Goal: Task Accomplishment & Management: Use online tool/utility

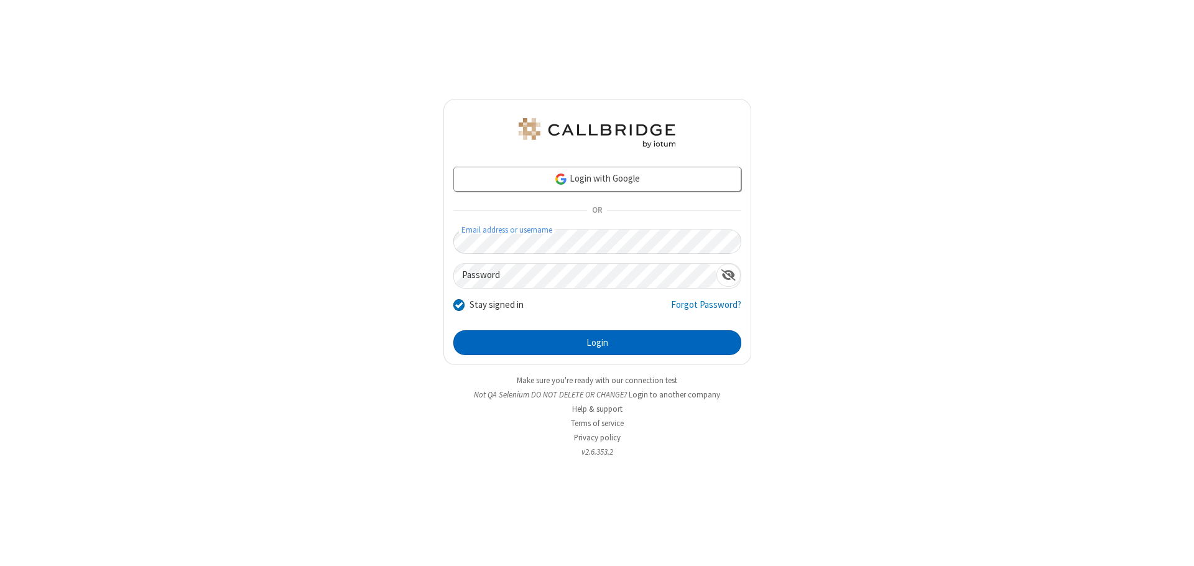
click at [597, 343] on button "Login" at bounding box center [597, 342] width 288 height 25
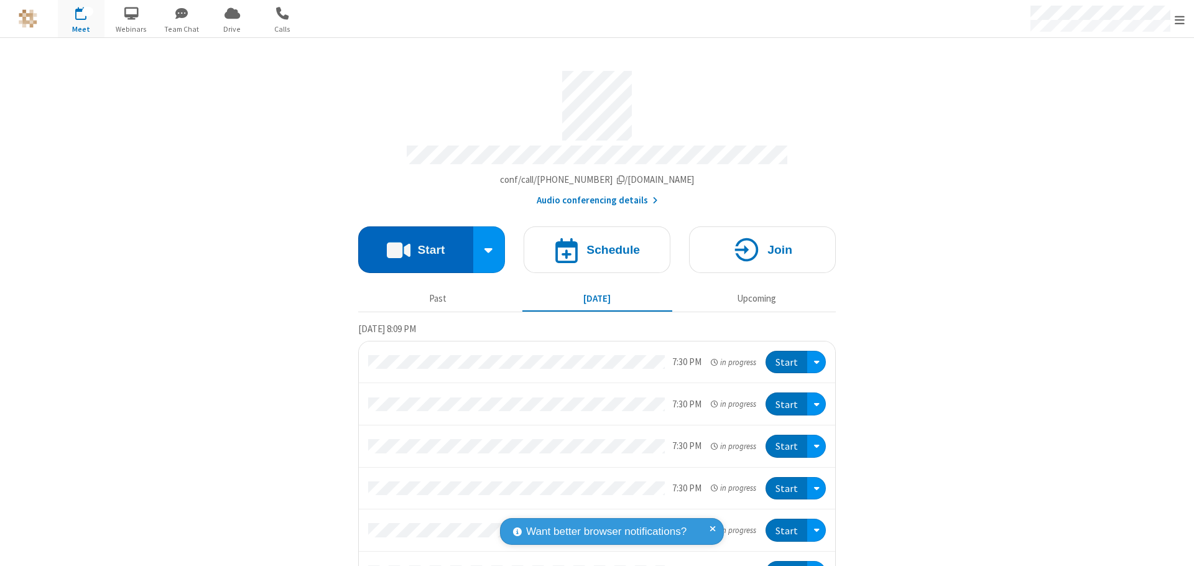
click at [410, 244] on button "Start" at bounding box center [415, 249] width 115 height 47
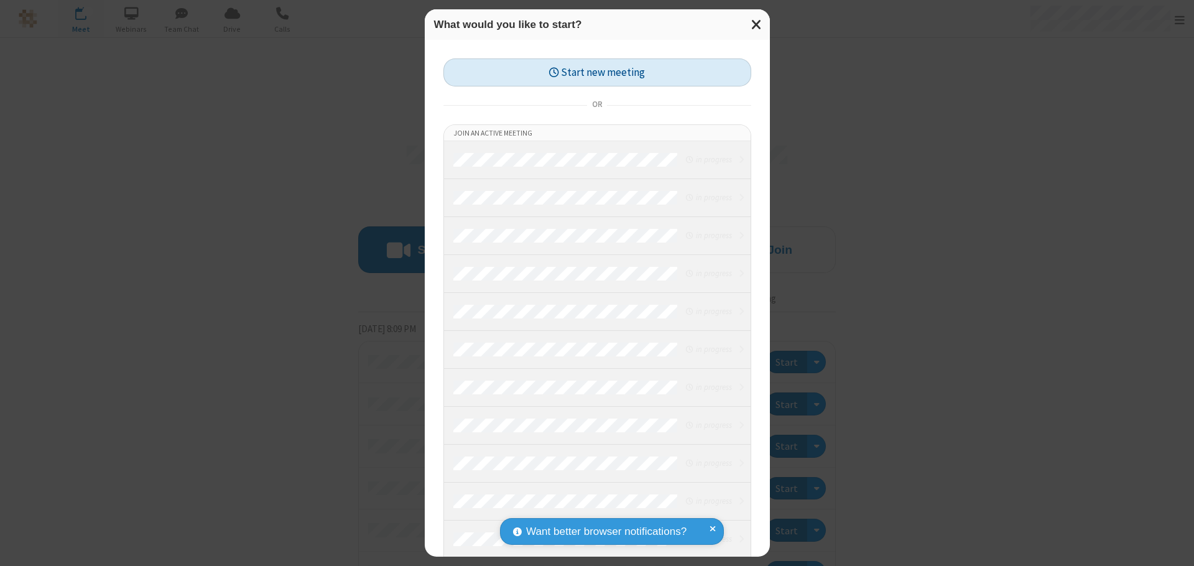
click at [597, 72] on button "Start new meeting" at bounding box center [597, 72] width 308 height 28
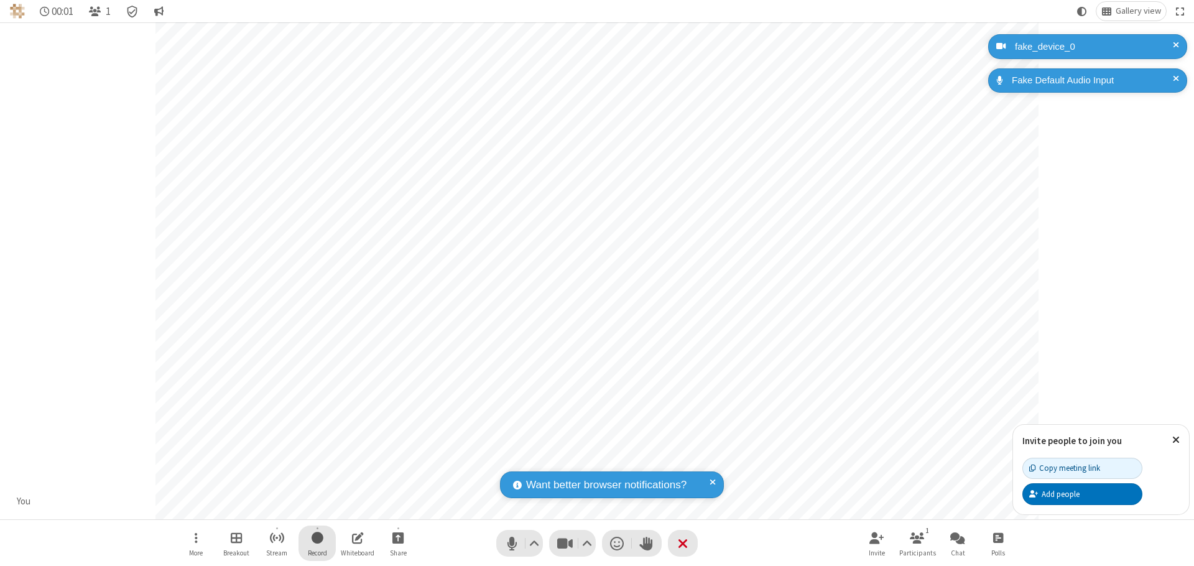
click at [317, 543] on span "Start recording" at bounding box center [317, 538] width 12 height 16
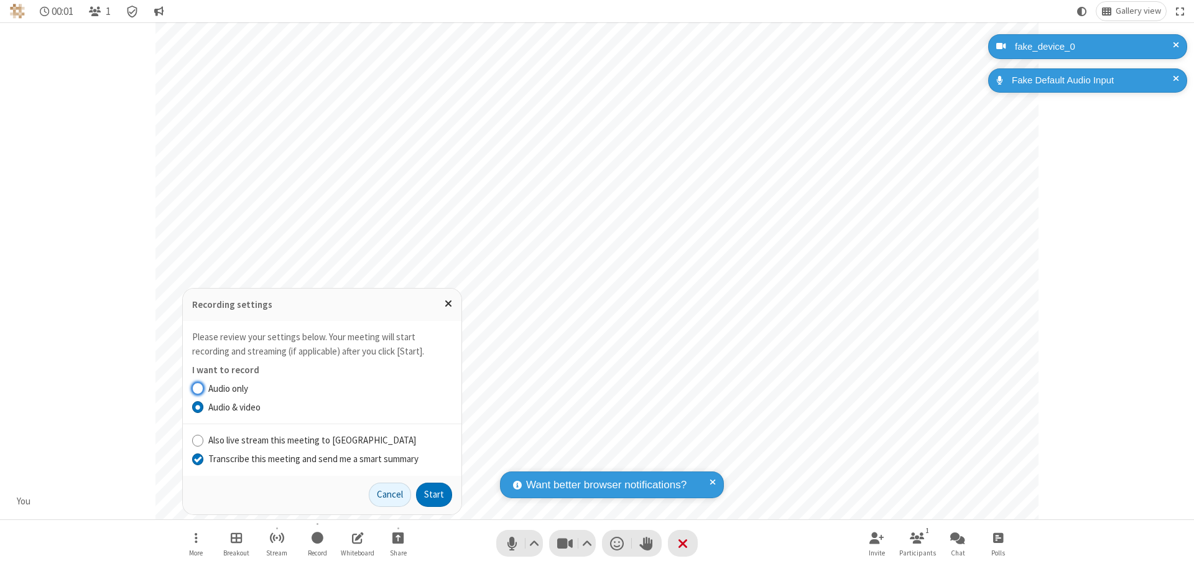
click at [197, 458] on input "Transcribe this meeting and send me a smart summary" at bounding box center [198, 458] width 12 height 13
click at [330, 407] on label "Audio & video" at bounding box center [330, 407] width 244 height 14
click at [204, 407] on input "Audio & video" at bounding box center [198, 406] width 12 height 13
click at [434, 494] on button "Start" at bounding box center [434, 494] width 36 height 25
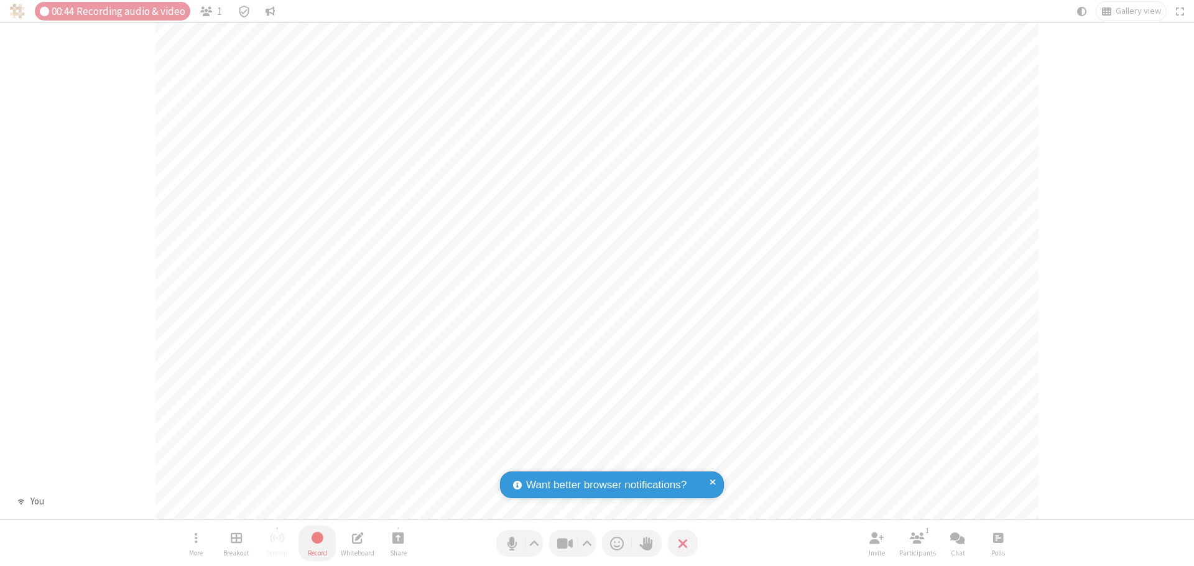
click at [317, 543] on span "Stop recording" at bounding box center [317, 538] width 14 height 16
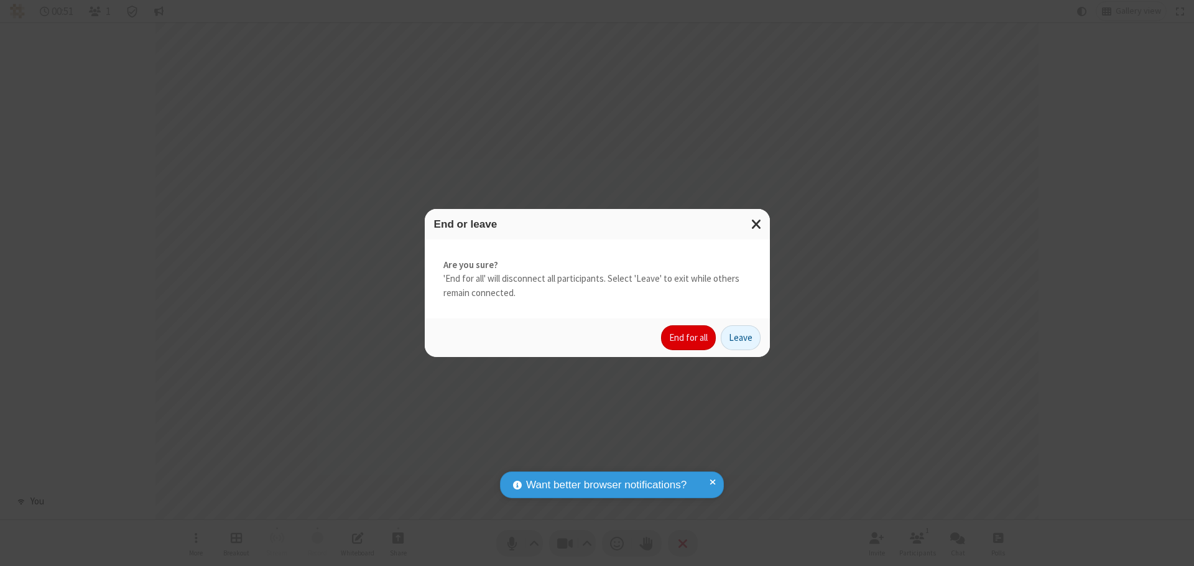
click at [689, 338] on button "End for all" at bounding box center [688, 337] width 55 height 25
